Goal: Task Accomplishment & Management: Manage account settings

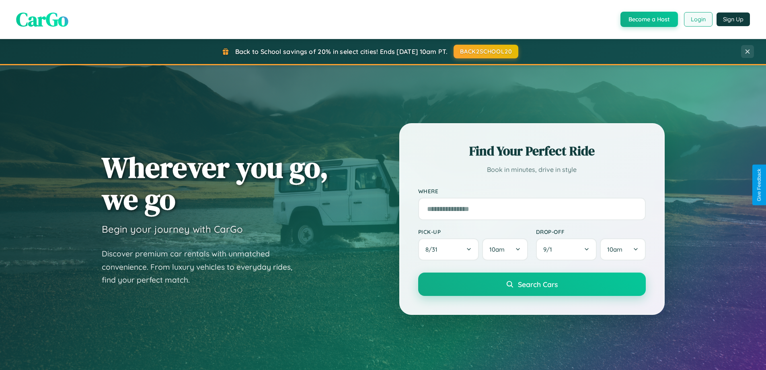
click at [698, 19] on button "Login" at bounding box center [698, 19] width 29 height 14
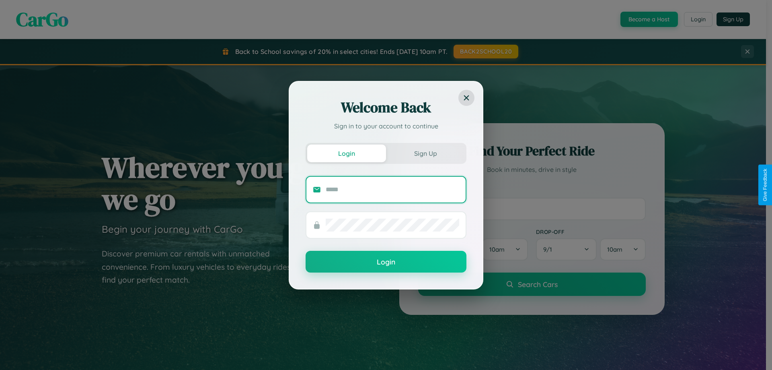
click at [392, 189] on input "text" at bounding box center [392, 189] width 133 height 13
type input "**********"
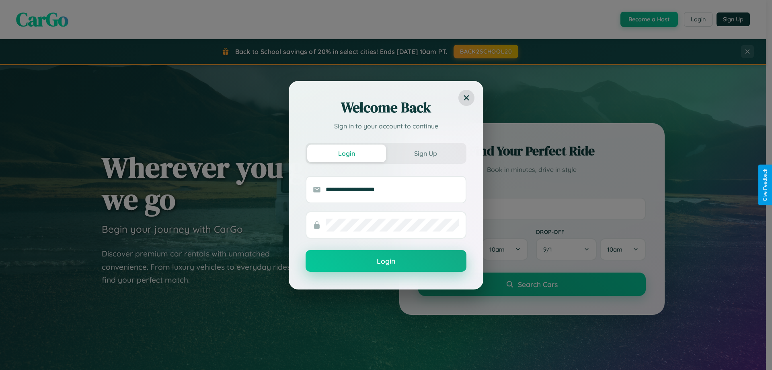
click at [386, 261] on button "Login" at bounding box center [386, 261] width 161 height 22
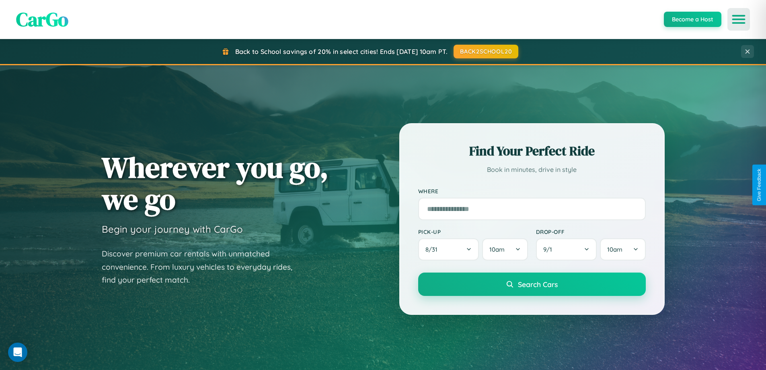
click at [739, 19] on icon "Open menu" at bounding box center [739, 19] width 12 height 7
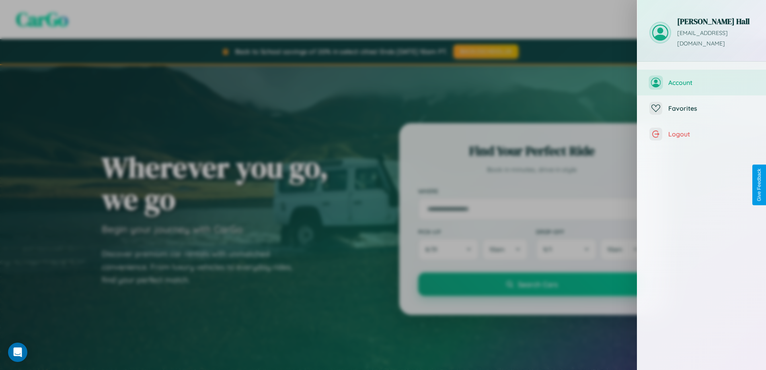
click at [702, 78] on span "Account" at bounding box center [711, 82] width 86 height 8
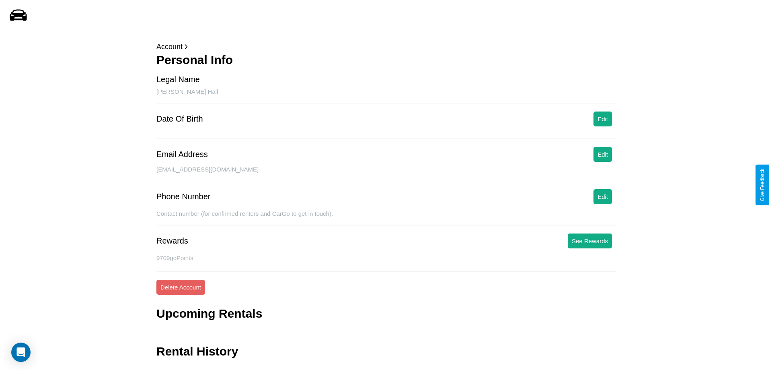
scroll to position [19, 0]
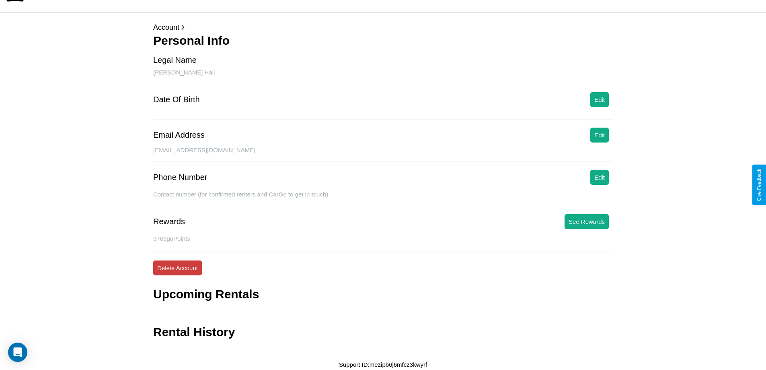
click at [177, 267] on button "Delete Account" at bounding box center [177, 267] width 49 height 15
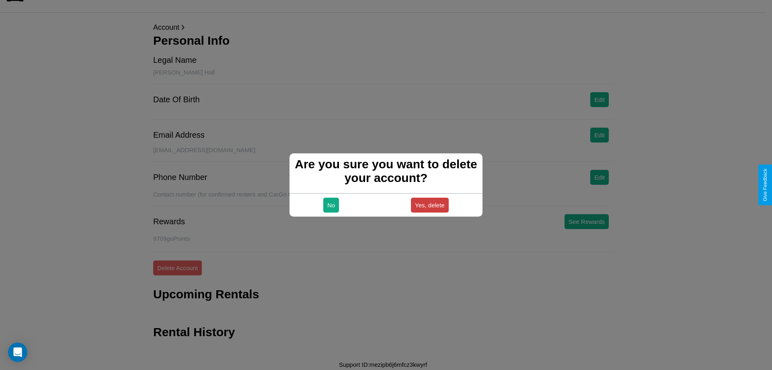
click at [429, 205] on button "Yes, delete" at bounding box center [430, 204] width 38 height 15
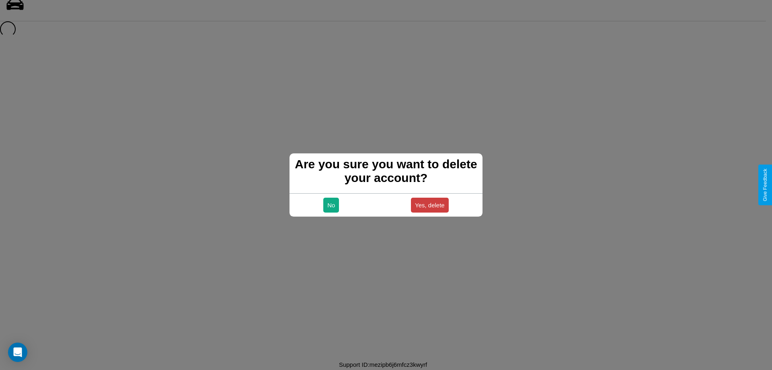
scroll to position [11, 0]
